Goal: Find contact information: Find contact information

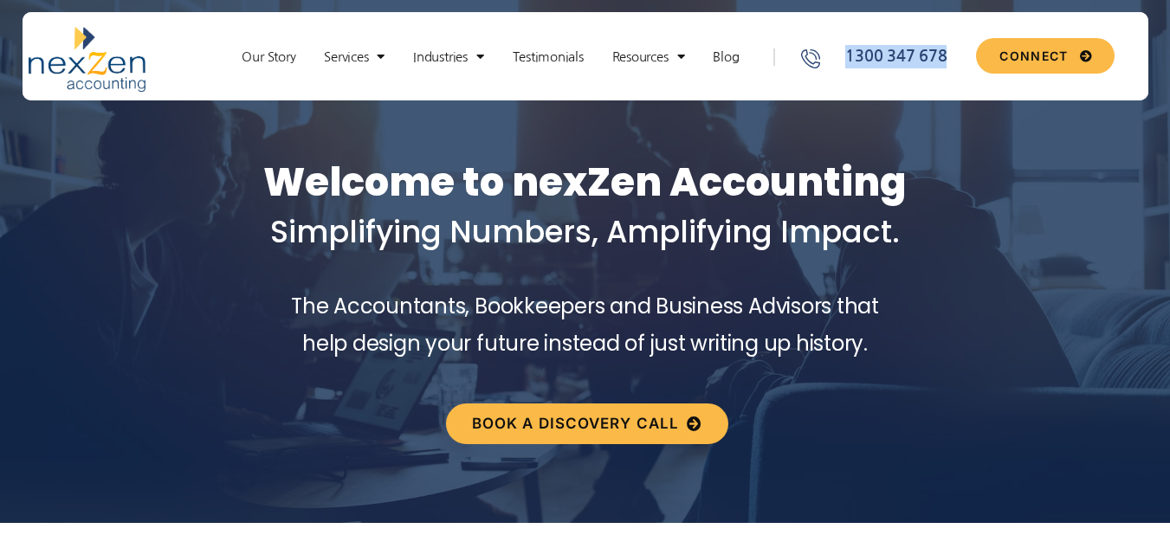
drag, startPoint x: 956, startPoint y: 72, endPoint x: 849, endPoint y: 55, distance: 108.6
click at [849, 55] on div "1300 347 678" at bounding box center [877, 60] width 187 height 66
copy span "1300 347 678"
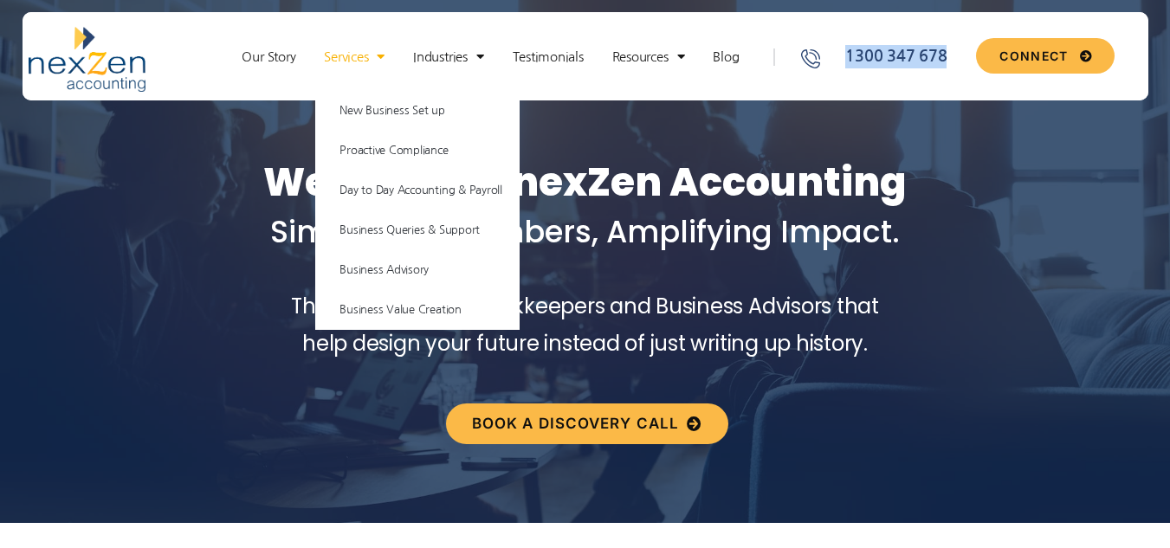
click at [377, 59] on span "Menu" at bounding box center [376, 57] width 16 height 30
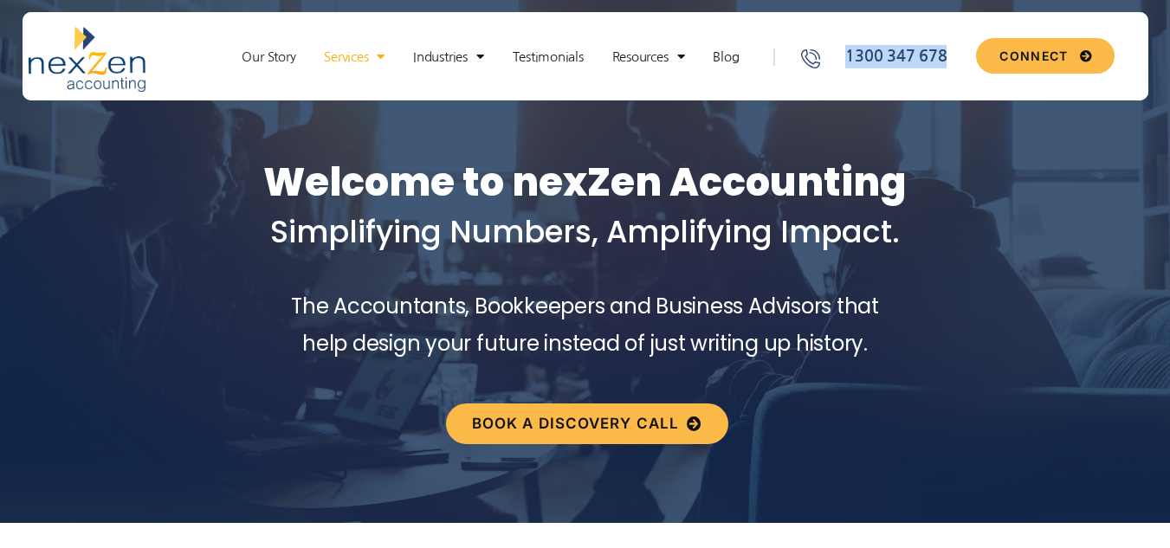
click at [377, 59] on span "Menu" at bounding box center [376, 57] width 16 height 30
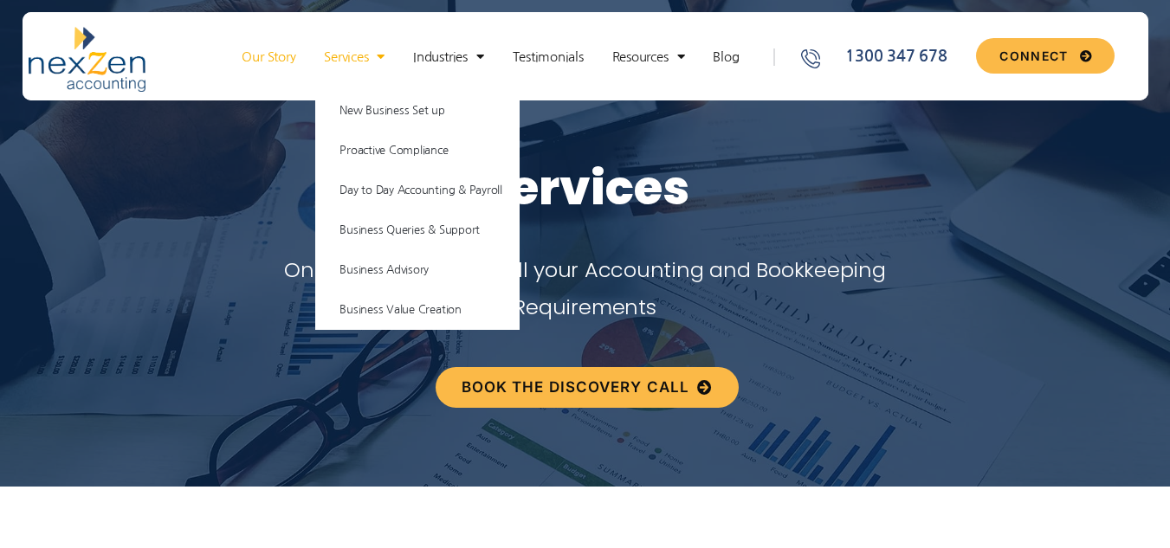
click at [259, 63] on link "Our Story" at bounding box center [268, 56] width 71 height 17
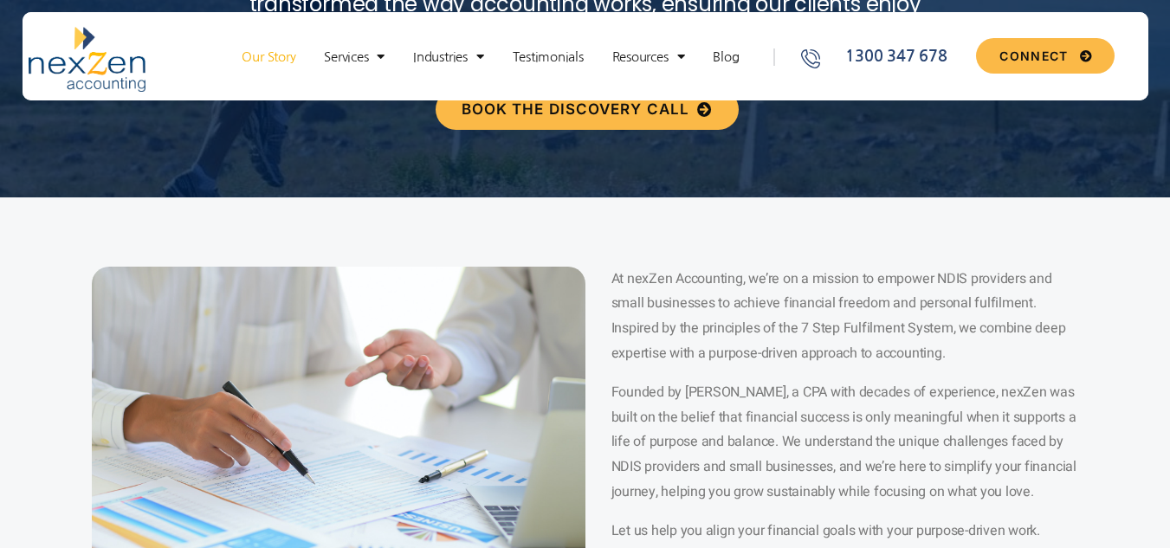
scroll to position [433, 0]
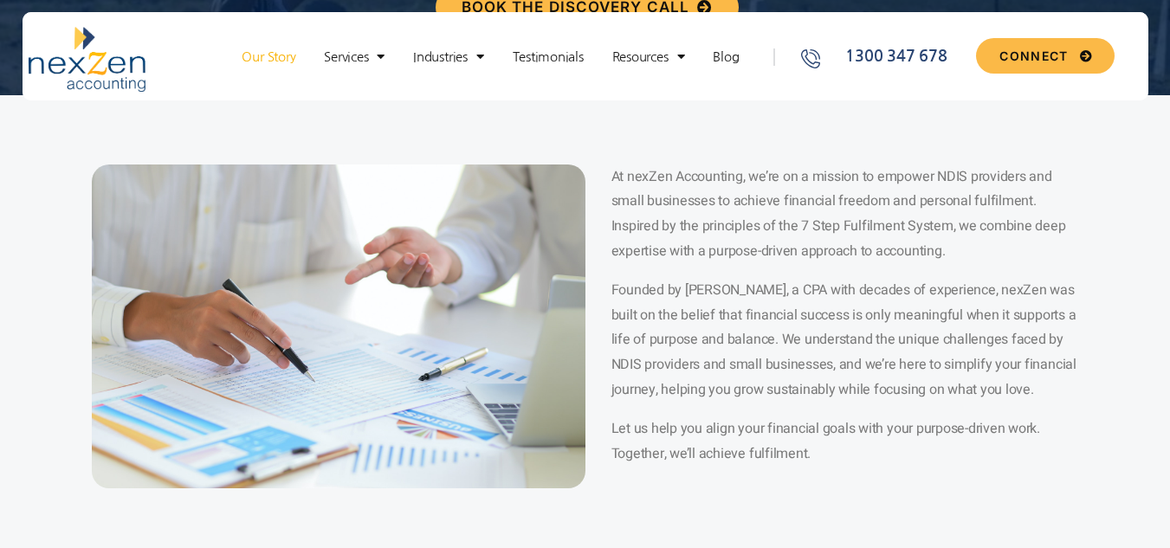
click at [704, 292] on span "Founded by [PERSON_NAME], a CPA with decades of experience, nexZen was built on…" at bounding box center [843, 340] width 465 height 120
drag, startPoint x: 704, startPoint y: 292, endPoint x: 740, endPoint y: 288, distance: 36.5
click at [740, 288] on span "Founded by [PERSON_NAME], a CPA with decades of experience, nexZen was built on…" at bounding box center [843, 340] width 465 height 120
copy span "[PERSON_NAME]"
click at [632, 173] on span "At nexZen Accounting, we’re on a mission to empower NDIS providers and small bu…" at bounding box center [838, 213] width 455 height 95
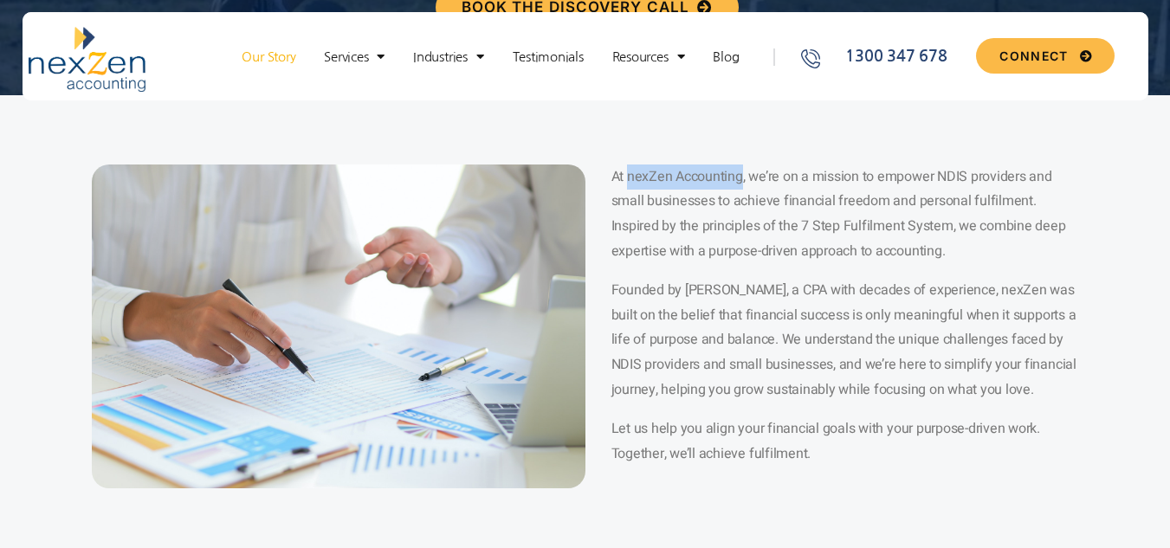
drag, startPoint x: 632, startPoint y: 173, endPoint x: 716, endPoint y: 177, distance: 84.1
click at [716, 177] on span "At nexZen Accounting, we’re on a mission to empower NDIS providers and small bu…" at bounding box center [838, 213] width 455 height 95
copy span "nexZen Accounting"
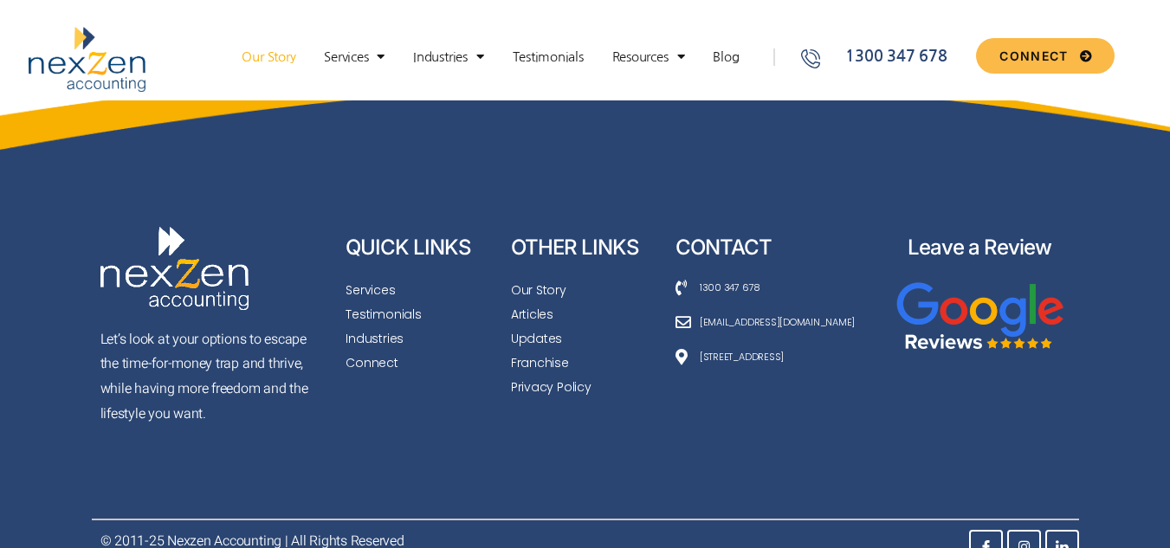
scroll to position [8494, 0]
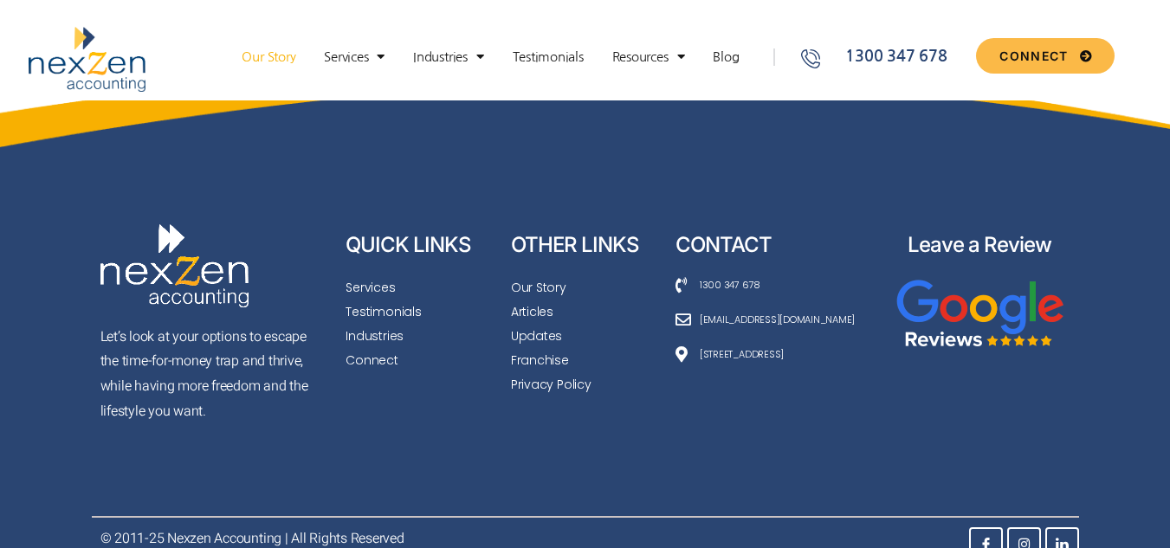
drag, startPoint x: 862, startPoint y: 272, endPoint x: 858, endPoint y: 288, distance: 17.0
click at [858, 288] on ul "1300 347 678 hello@nexzenaccounting.com.au 10 eagles lane Woombye 4559" at bounding box center [773, 319] width 197 height 88
copy ul "[EMAIL_ADDRESS][DOMAIN_NAME]"
drag, startPoint x: 843, startPoint y: 339, endPoint x: 784, endPoint y: 361, distance: 63.6
click at [696, 337] on div "CONTACT 1300 347 678 hello@nexzenaccounting.com.au 10 eagles lane Woombye 4559" at bounding box center [774, 335] width 214 height 223
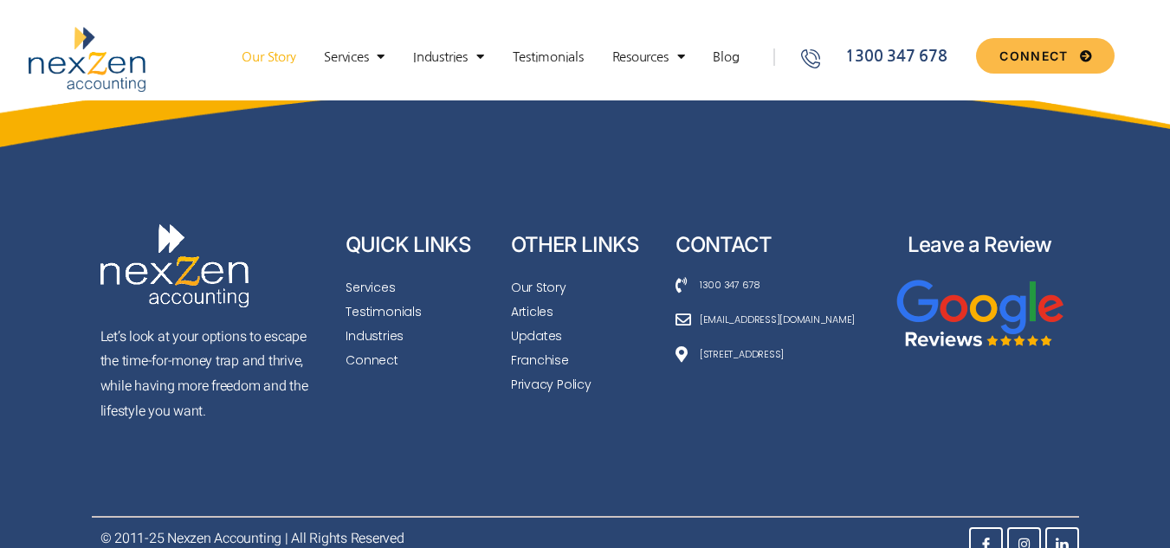
copy span "[STREET_ADDRESS]"
click at [845, 359] on div "CONTACT 1300 347 678 hello@nexzenaccounting.com.au 10 eagles lane Woombye 4559" at bounding box center [774, 335] width 214 height 223
drag, startPoint x: 847, startPoint y: 347, endPoint x: 812, endPoint y: 343, distance: 34.9
click at [815, 327] on div "CONTACT 1300 347 678 hello@nexzenaccounting.com.au 10 eagles lane Woombye 4559" at bounding box center [774, 335] width 214 height 223
copy span "4559"
